Goal: Transaction & Acquisition: Purchase product/service

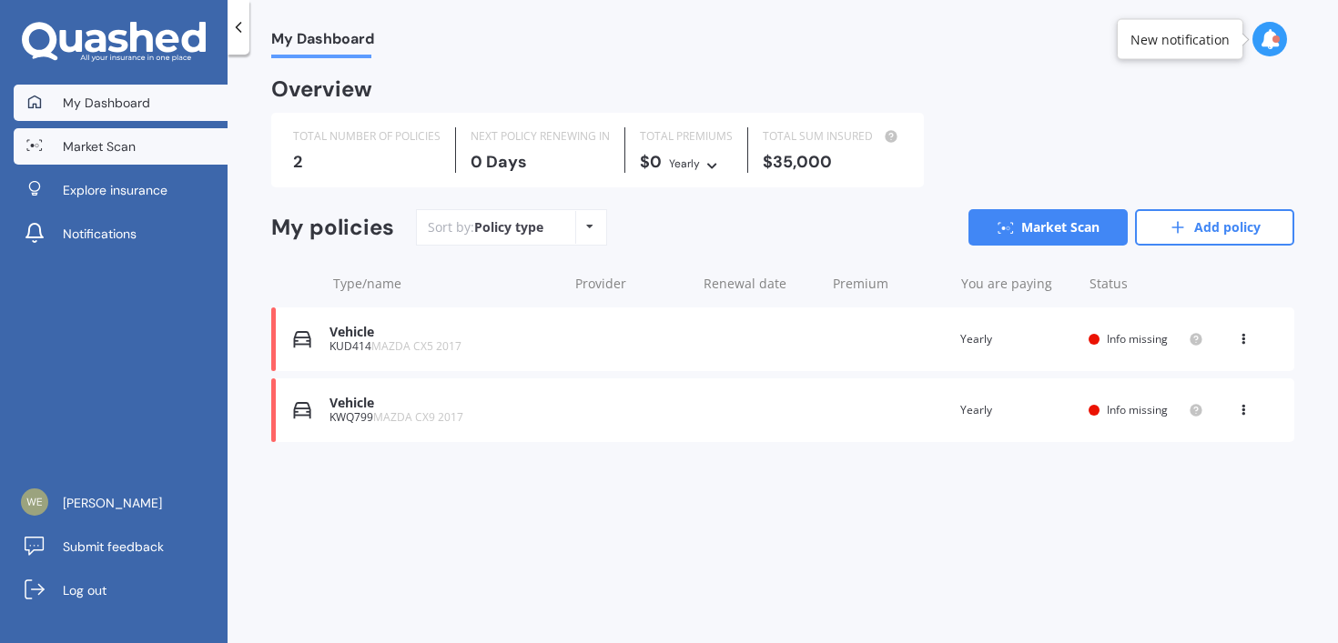
click at [151, 155] on link "Market Scan" at bounding box center [121, 146] width 214 height 36
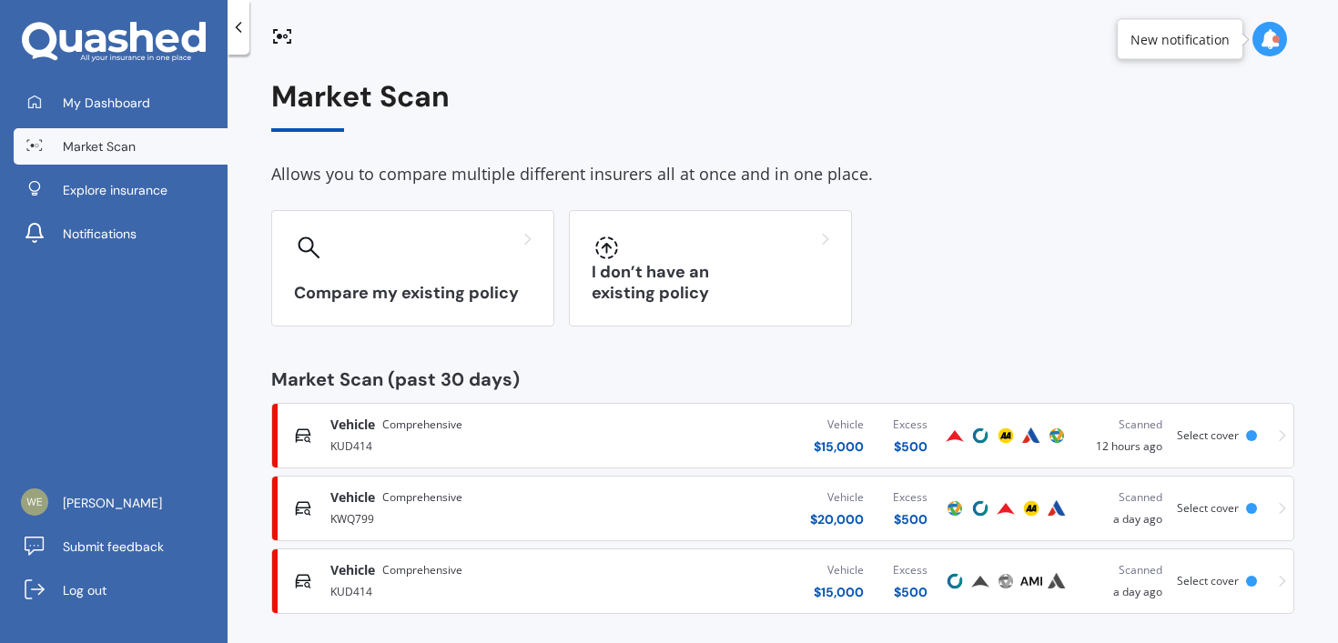
scroll to position [11, 0]
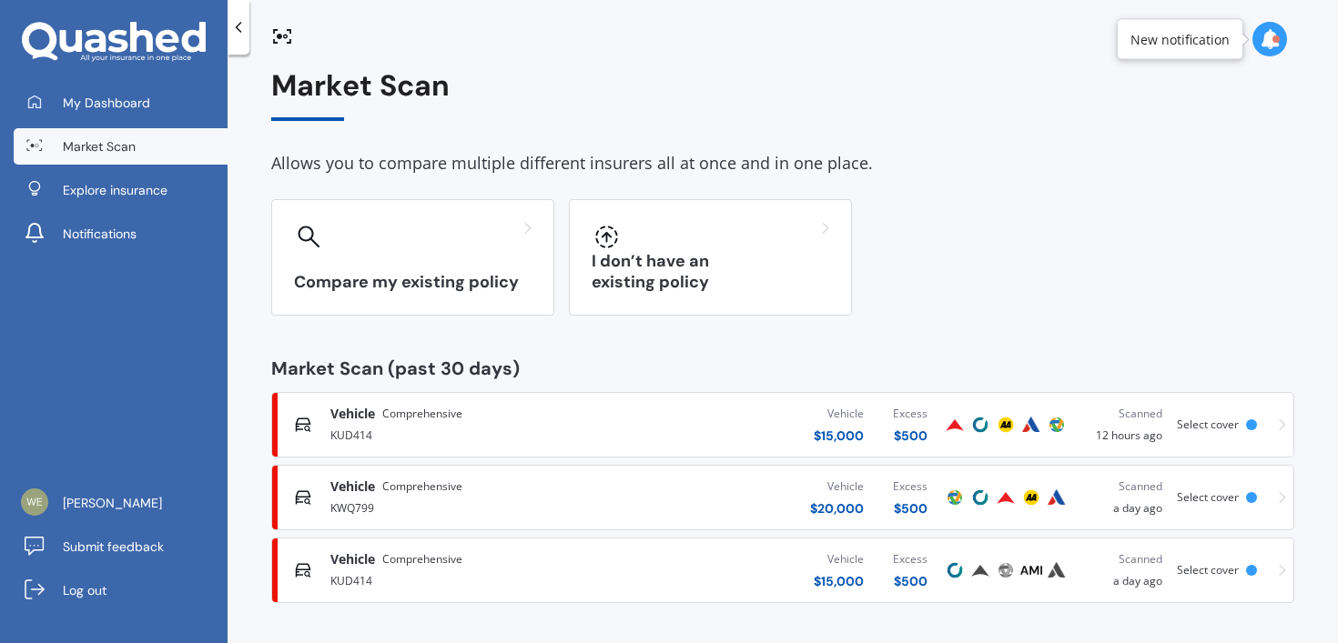
click at [504, 502] on div "KWQ799" at bounding box center [474, 507] width 288 height 22
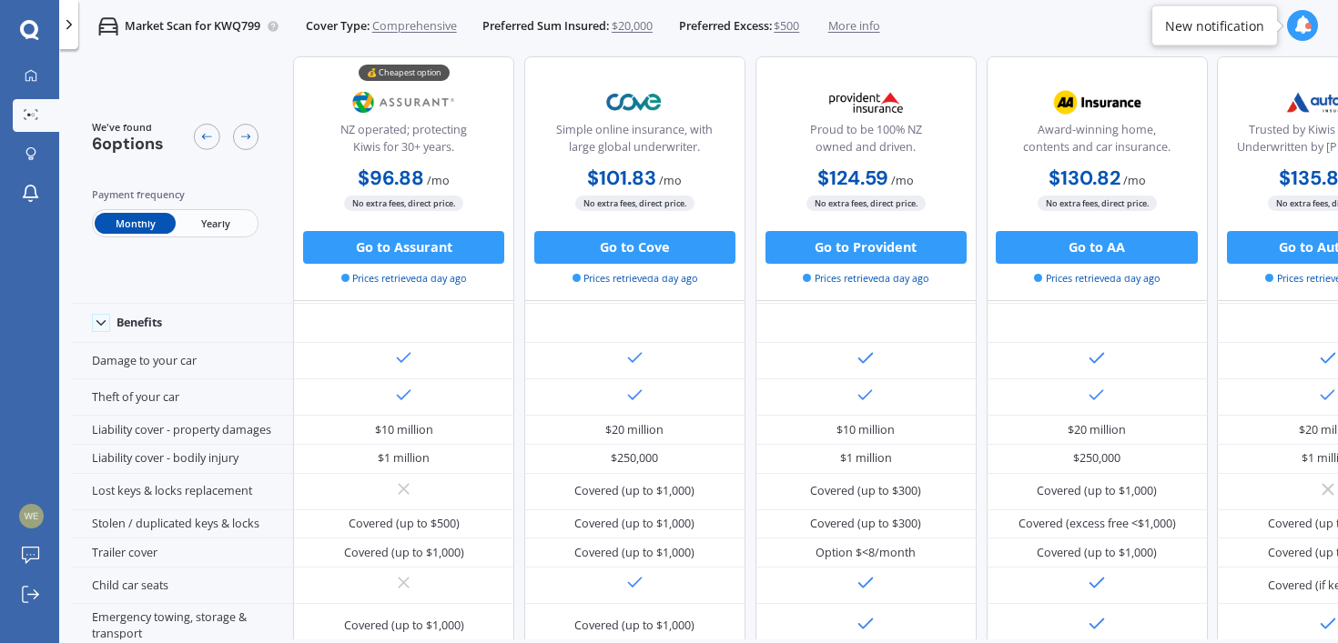
scroll to position [0, 0]
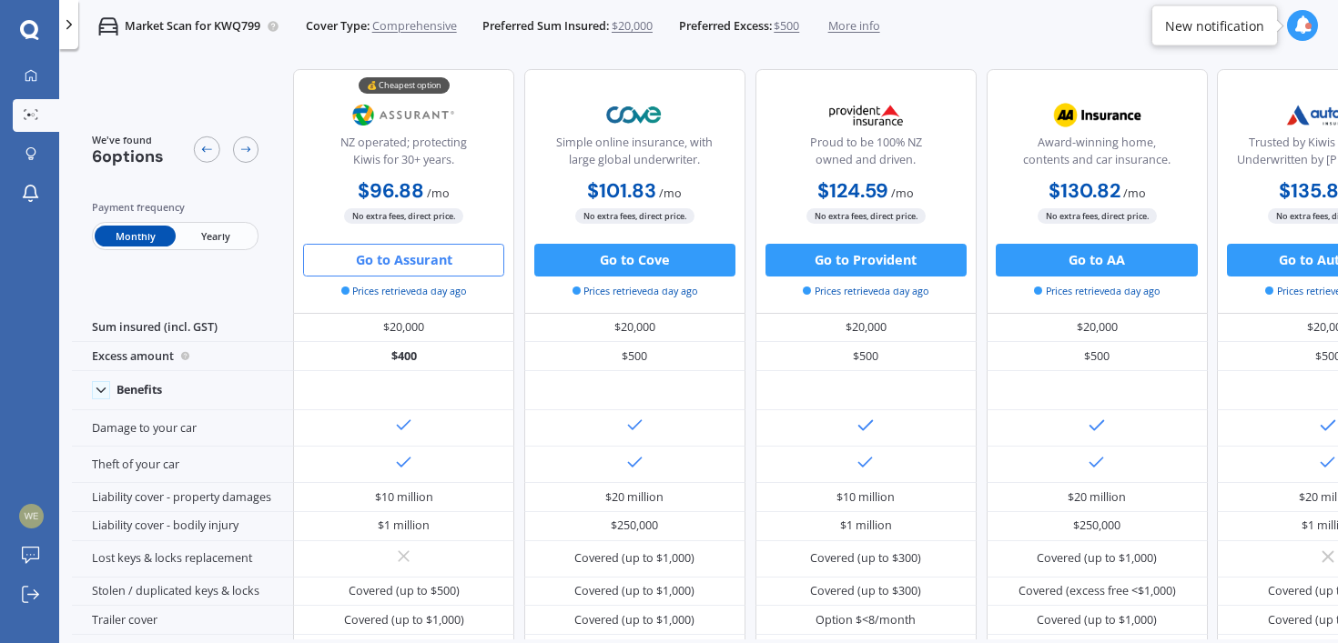
click at [435, 269] on button "Go to Assurant" at bounding box center [403, 260] width 201 height 33
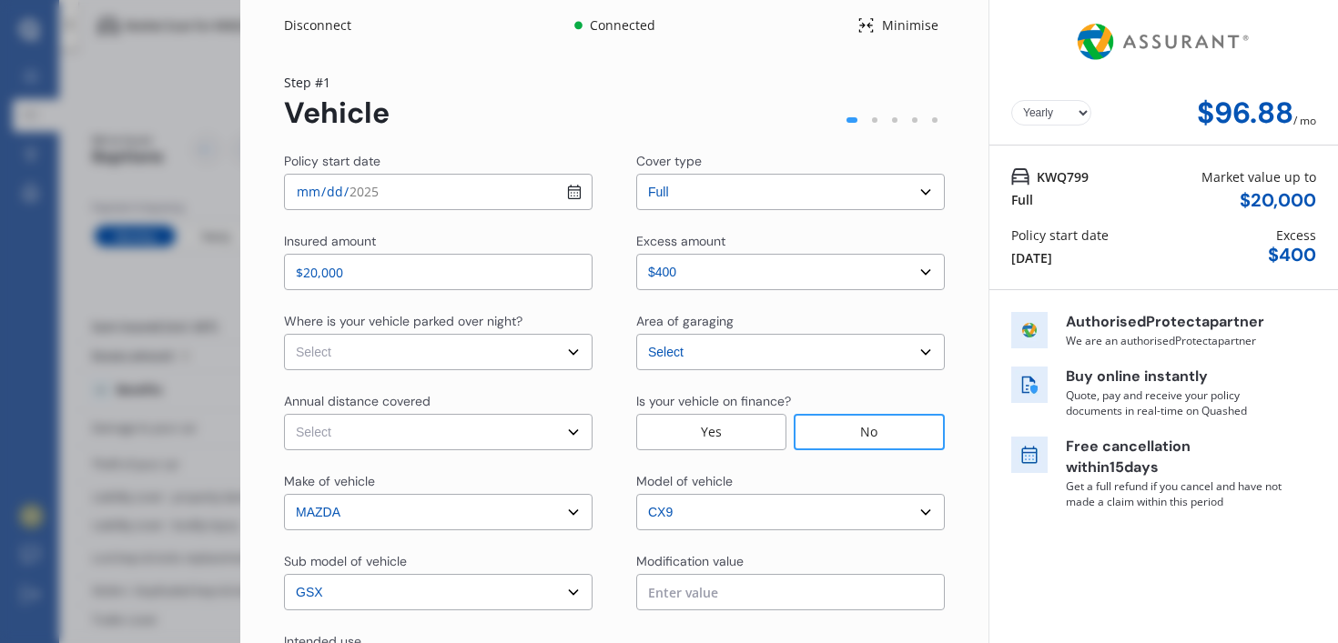
select select "Monthly"
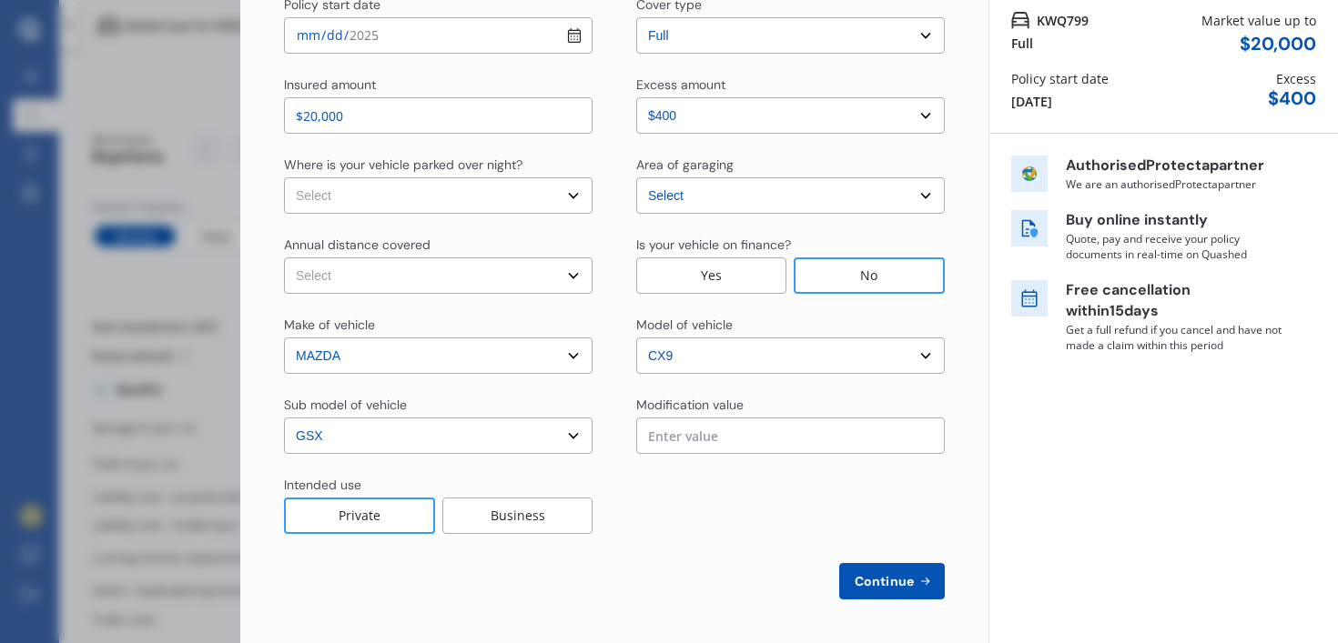
click at [866, 582] on span "Continue" at bounding box center [884, 581] width 66 height 15
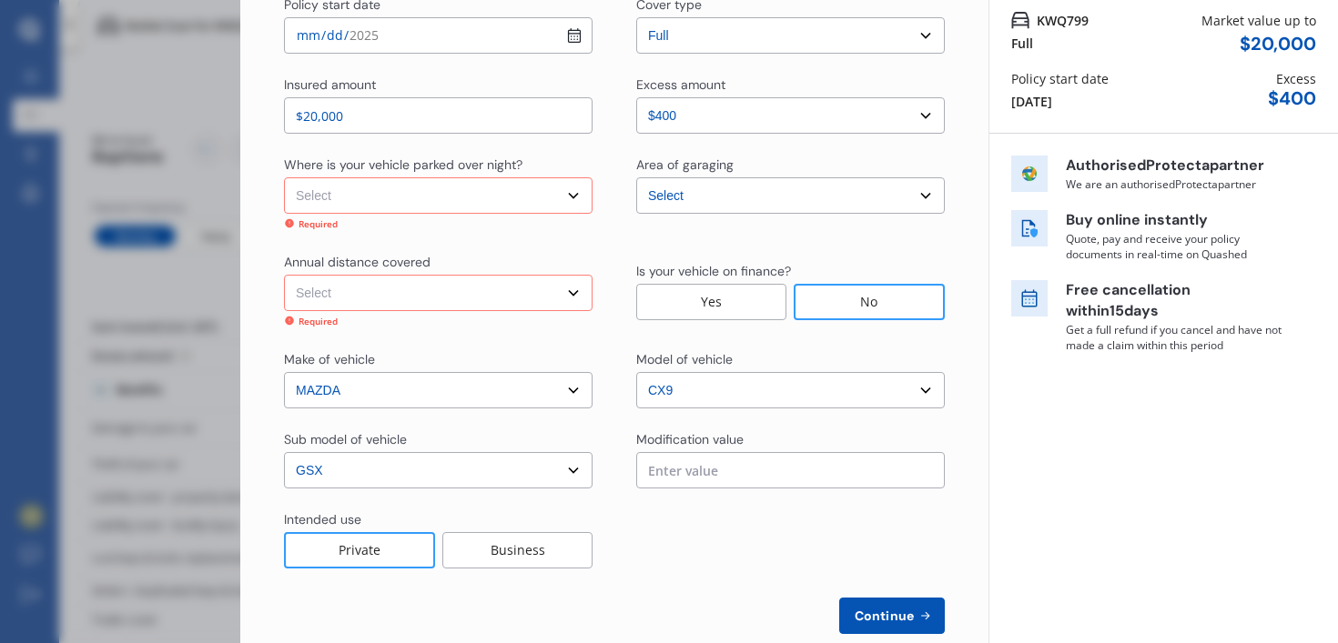
click at [471, 209] on select "Select In a garage On own property On street or road" at bounding box center [438, 195] width 309 height 36
select select "On own property"
click at [284, 177] on select "Select In a garage On own property On street or road" at bounding box center [438, 195] width 309 height 36
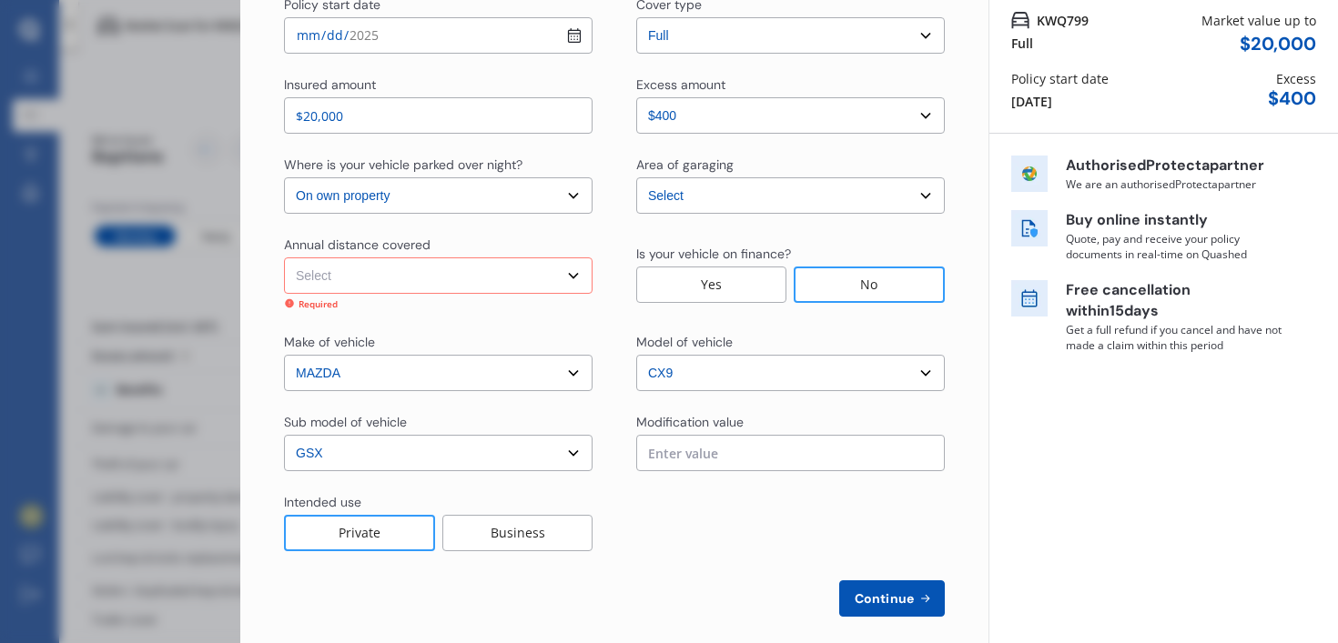
click at [443, 277] on select "Select Low (less than 15,000km per year) Average (15,000-30,000km per year) Hig…" at bounding box center [438, 276] width 309 height 36
select select "15000"
click at [284, 258] on select "Select Low (less than 15,000km per year) Average (15,000-30,000km per year) Hig…" at bounding box center [438, 276] width 309 height 36
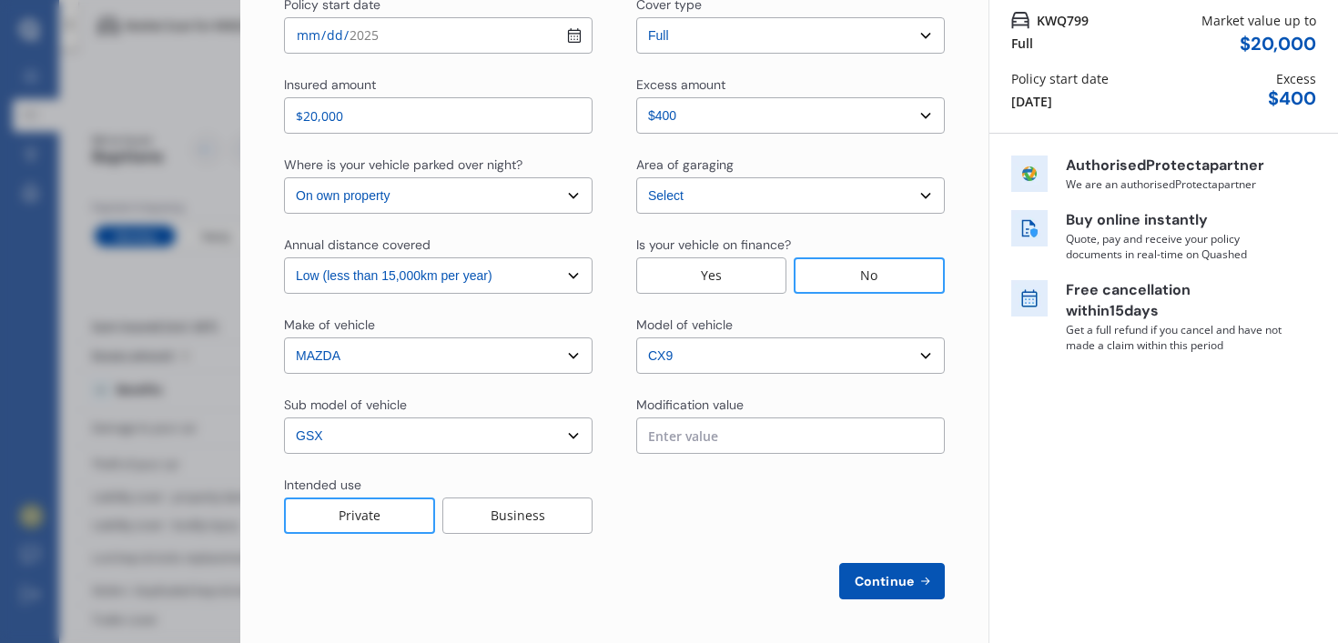
click at [455, 287] on select "Select Low (less than 15,000km per year) Average (15,000-30,000km per year) Hig…" at bounding box center [438, 276] width 309 height 36
click at [284, 258] on select "Select Low (less than 15,000km per year) Average (15,000-30,000km per year) Hig…" at bounding box center [438, 276] width 309 height 36
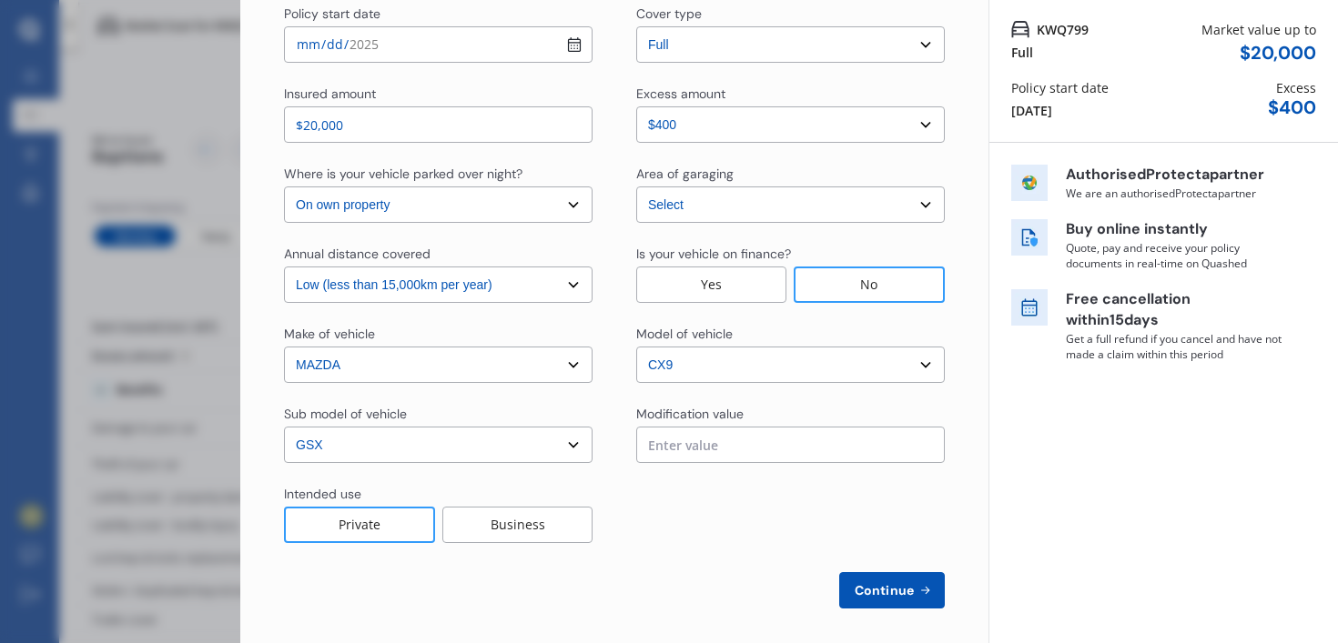
scroll to position [137, 0]
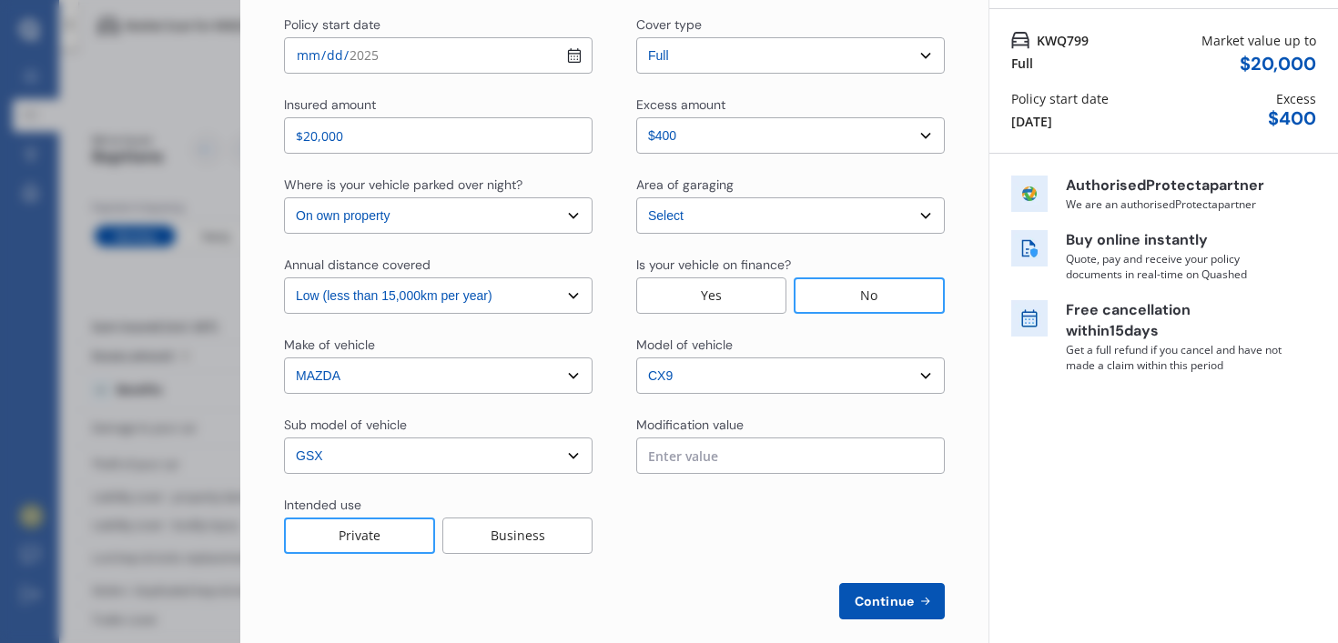
click at [864, 594] on span "Continue" at bounding box center [884, 601] width 66 height 15
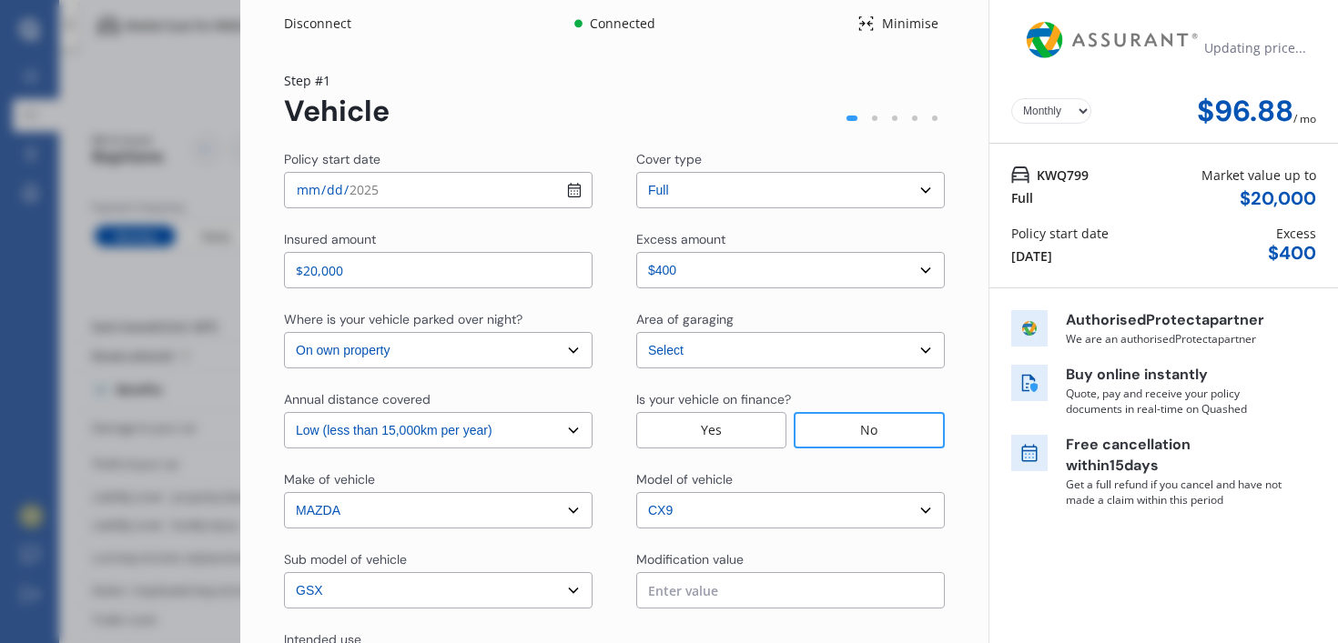
scroll to position [0, 0]
select select "Miss"
select select "15"
select select "03"
select select "1993"
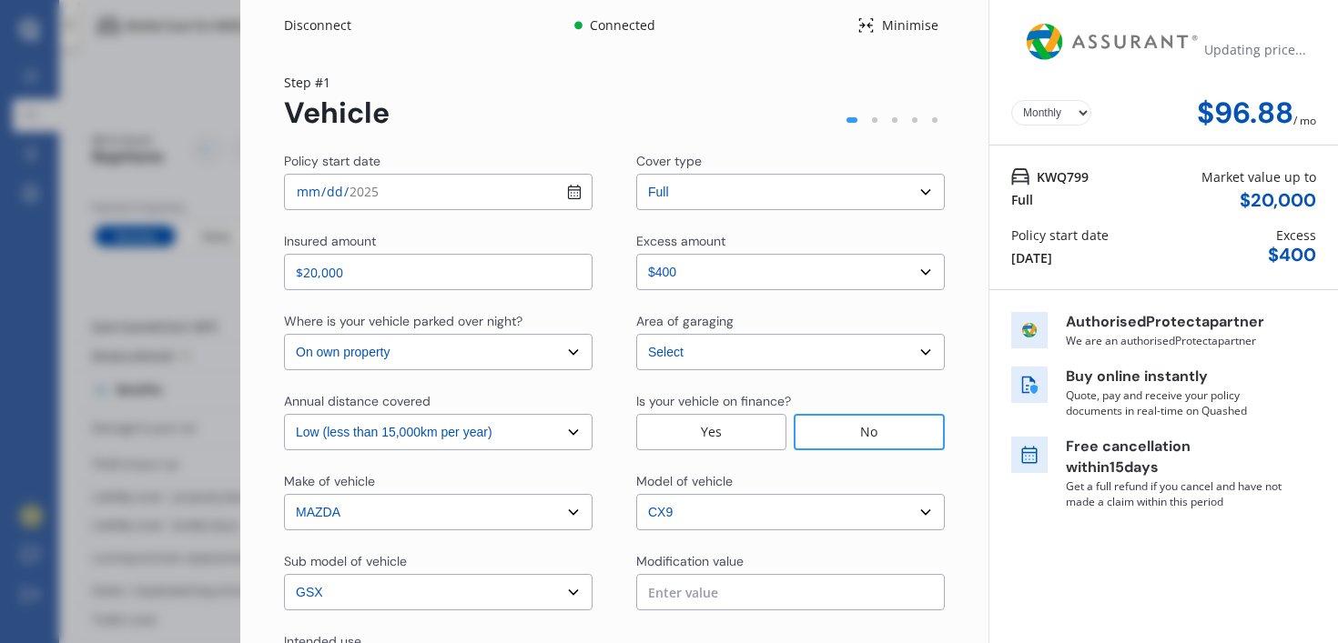
select select "full"
select select "more than 4 years"
select select "[GEOGRAPHIC_DATA]"
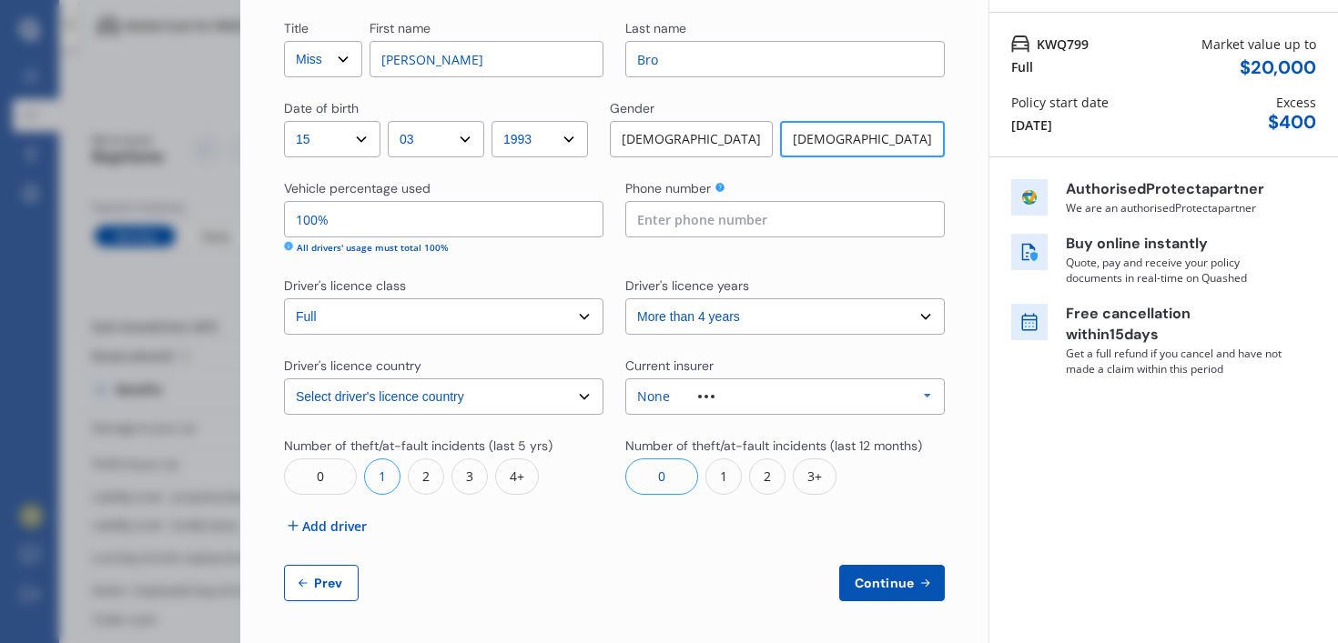
scroll to position [135, 0]
click at [508, 217] on input "100%" at bounding box center [443, 217] width 319 height 36
click at [383, 247] on div "All drivers' usage must total 100%" at bounding box center [373, 246] width 152 height 14
click at [287, 242] on icon at bounding box center [288, 244] width 9 height 9
click at [670, 396] on div at bounding box center [706, 395] width 73 height 4
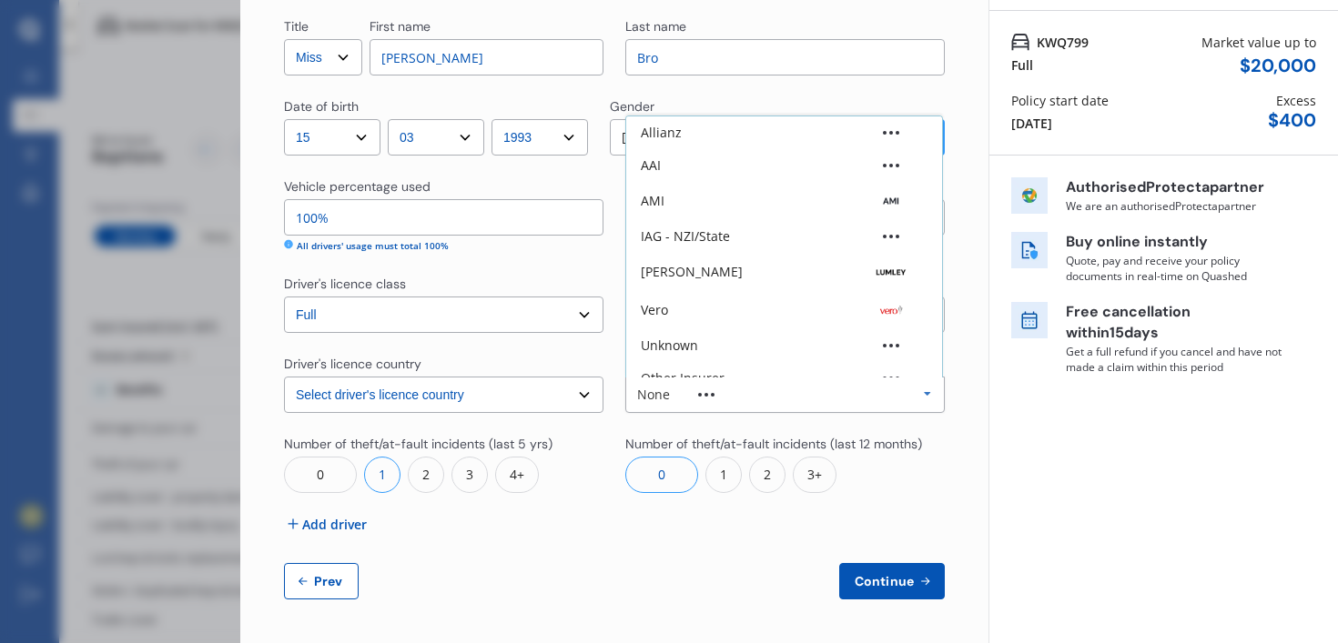
click at [616, 438] on div "Number of theft/at-fault incidents (last 5 yrs) 0 1 2 3 4+ Number of theft/at-f…" at bounding box center [614, 464] width 661 height 58
